Goal: Task Accomplishment & Management: Use online tool/utility

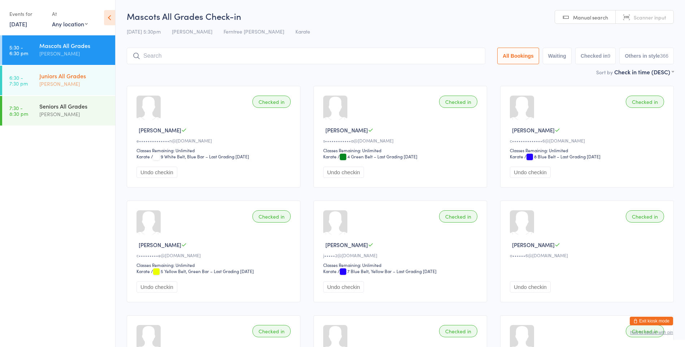
click at [48, 71] on div "Juniors All Grades [PERSON_NAME]" at bounding box center [77, 80] width 76 height 29
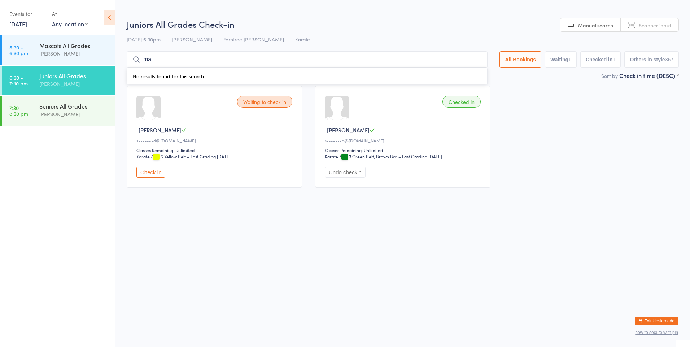
type input "mae"
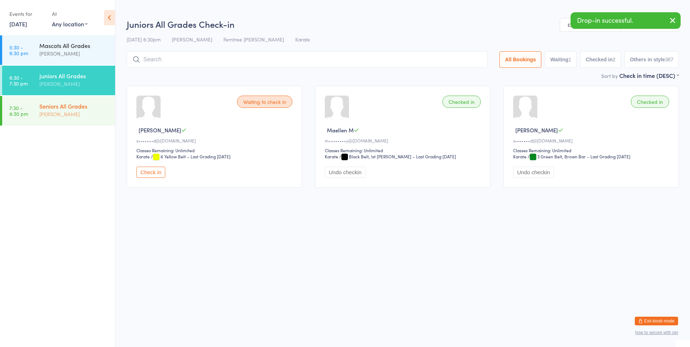
click at [44, 116] on div "[PERSON_NAME]" at bounding box center [74, 114] width 70 height 8
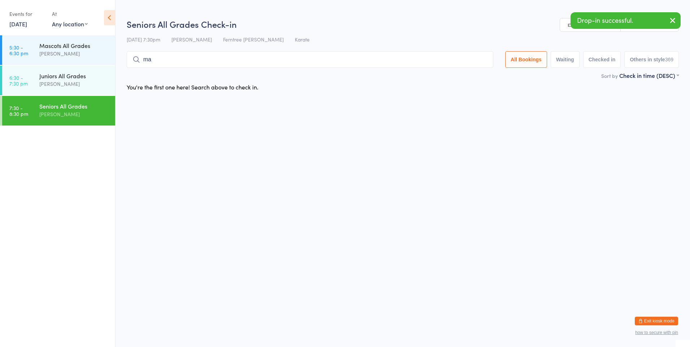
type input "mae"
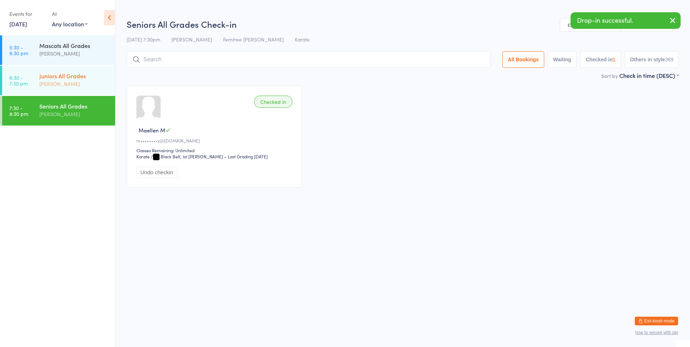
click at [55, 66] on div "Juniors All Grades [PERSON_NAME]" at bounding box center [77, 80] width 76 height 29
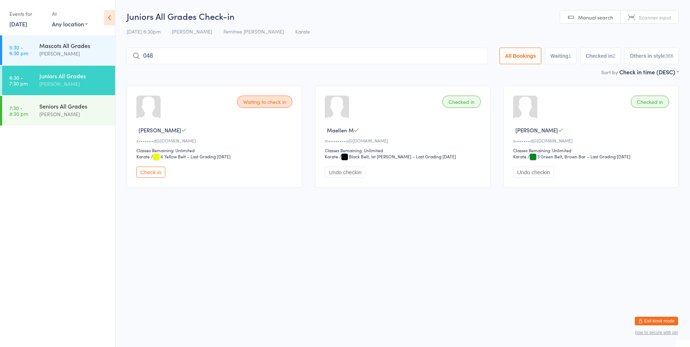
type input "0487"
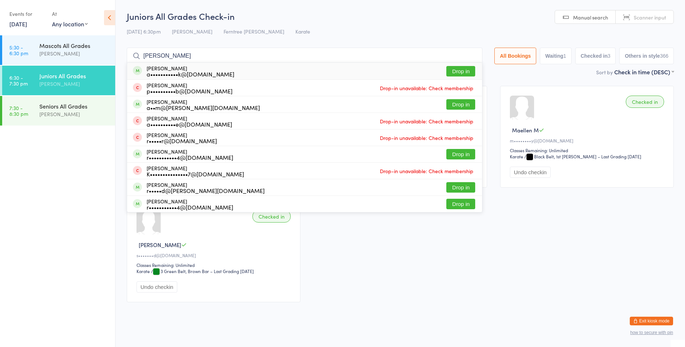
type input "[PERSON_NAME]"
click at [156, 73] on div "a•••••••••••k@[DOMAIN_NAME]" at bounding box center [191, 74] width 88 height 6
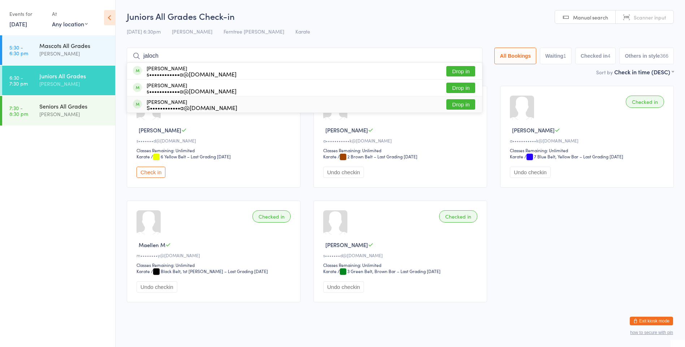
type input "jaloch"
click at [455, 105] on button "Drop in" at bounding box center [460, 104] width 29 height 10
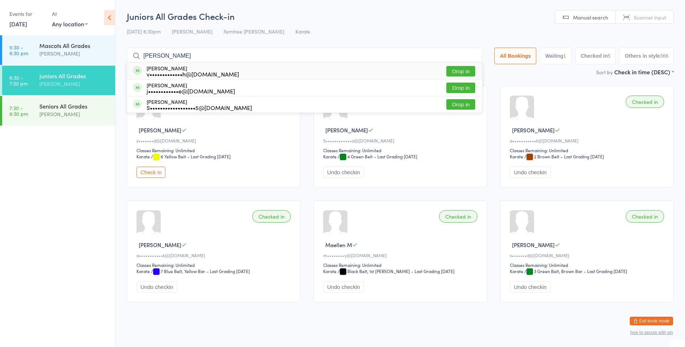
type input "[PERSON_NAME]"
click at [462, 73] on button "Drop in" at bounding box center [460, 71] width 29 height 10
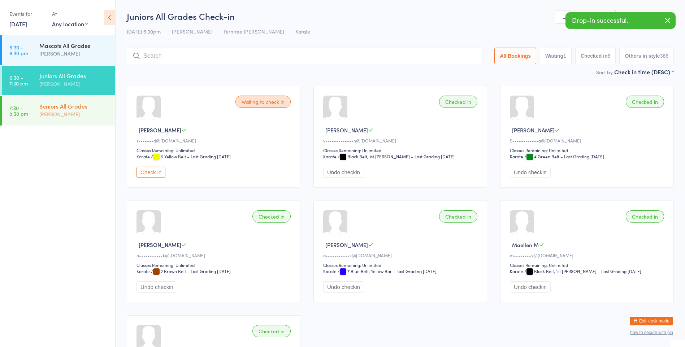
click at [81, 102] on div "Seniors All Grades [PERSON_NAME]" at bounding box center [77, 110] width 76 height 29
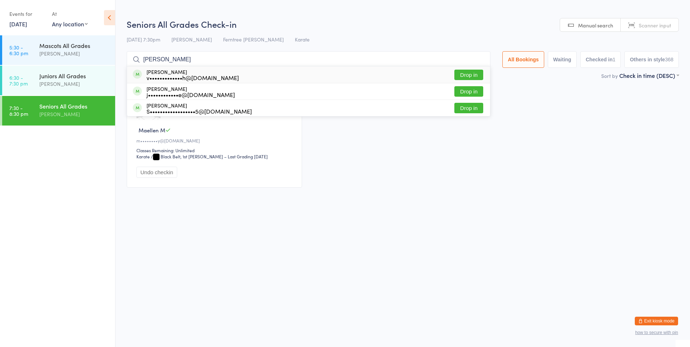
type input "[PERSON_NAME]"
click at [473, 74] on button "Drop in" at bounding box center [469, 75] width 29 height 10
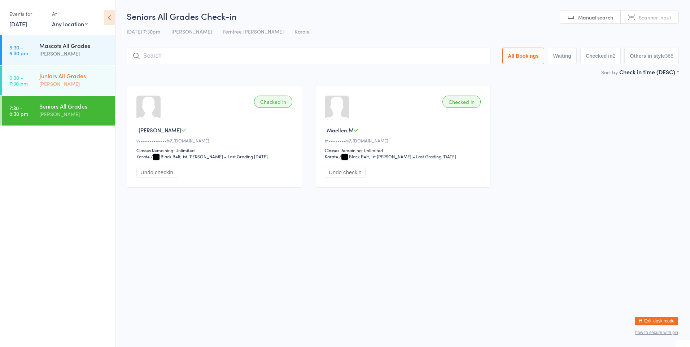
click at [65, 75] on div "Juniors All Grades" at bounding box center [74, 76] width 70 height 8
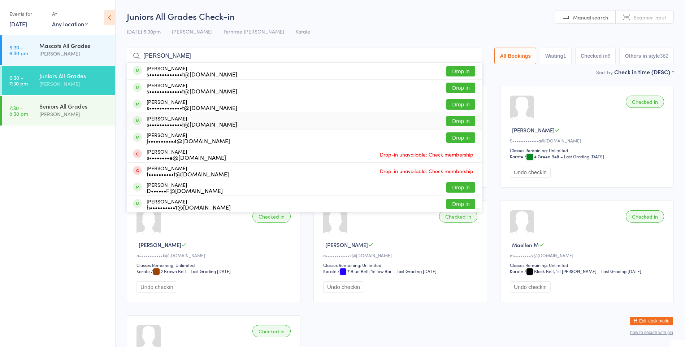
type input "[PERSON_NAME]"
click at [222, 118] on div "[PERSON_NAME] s•••••••••••••t@[DOMAIN_NAME] Drop in" at bounding box center [304, 121] width 355 height 16
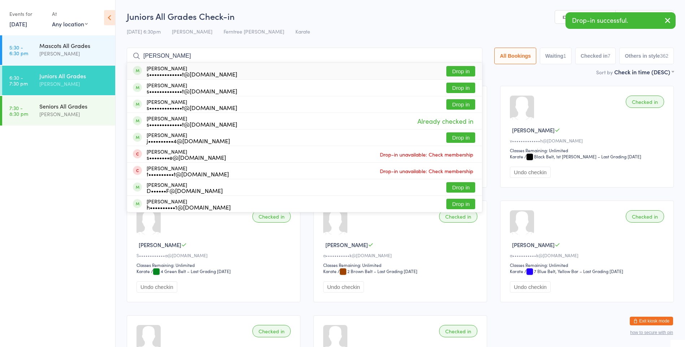
type input "[PERSON_NAME]"
click at [212, 71] on div "s•••••••••••••t@[DOMAIN_NAME]" at bounding box center [192, 74] width 91 height 6
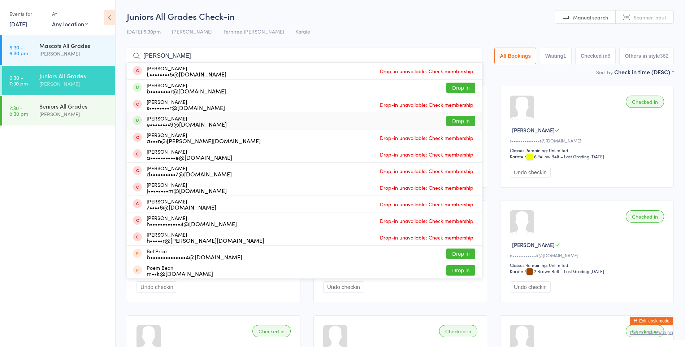
type input "[PERSON_NAME]"
click at [455, 119] on button "Drop in" at bounding box center [460, 121] width 29 height 10
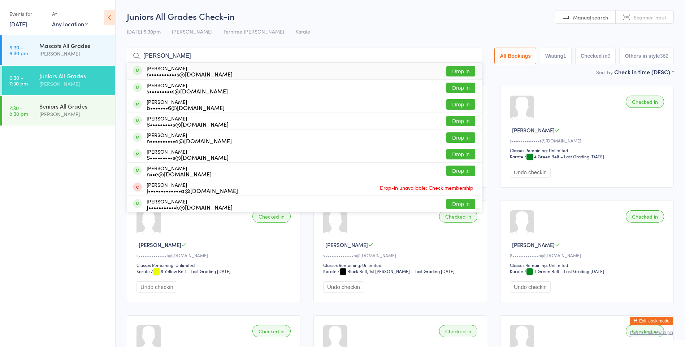
type input "[PERSON_NAME]"
click at [460, 70] on button "Drop in" at bounding box center [460, 71] width 29 height 10
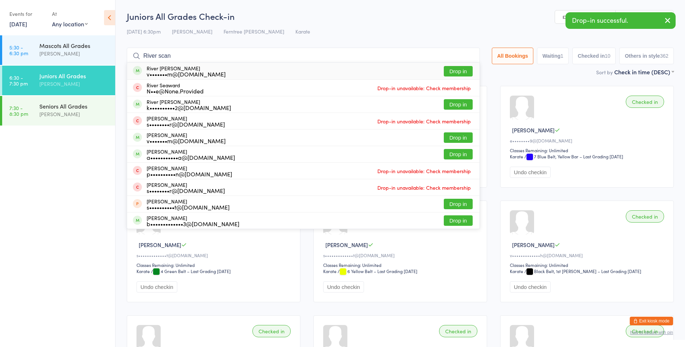
type input "River scan"
click at [446, 68] on button "Drop in" at bounding box center [458, 71] width 29 height 10
